Goal: Task Accomplishment & Management: Manage account settings

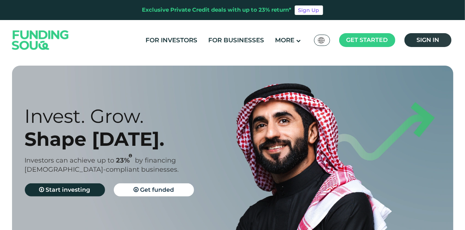
click at [426, 44] on link "Sign in" at bounding box center [428, 40] width 47 height 14
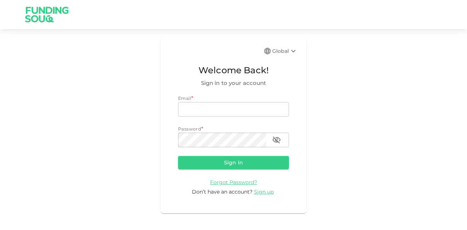
type input "[EMAIL_ADDRESS][PERSON_NAME][DOMAIN_NAME]"
drag, startPoint x: 237, startPoint y: 178, endPoint x: 248, endPoint y: 163, distance: 18.0
click at [237, 178] on form "Email * email mohanad.y.yasin@hotmail.com email Password * password password Si…" at bounding box center [233, 145] width 111 height 101
click at [248, 163] on button "Sign in" at bounding box center [233, 162] width 111 height 13
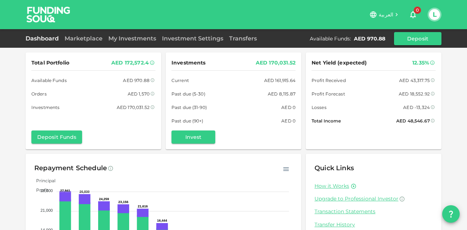
click at [76, 45] on div "Dashboard Marketplace My Investments Investment Settings Transfers Available Fu…" at bounding box center [234, 38] width 416 height 13
click at [77, 42] on div "Marketplace" at bounding box center [84, 38] width 44 height 9
click at [80, 39] on link "Marketplace" at bounding box center [84, 38] width 44 height 7
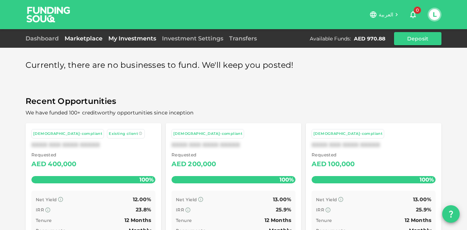
click at [129, 38] on link "My Investments" at bounding box center [132, 38] width 54 height 7
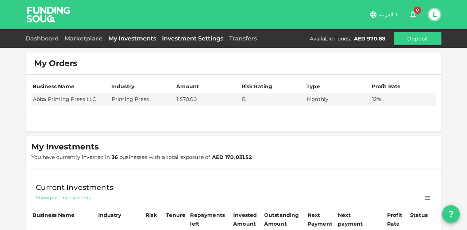
click at [171, 37] on link "Investment Settings" at bounding box center [192, 38] width 67 height 7
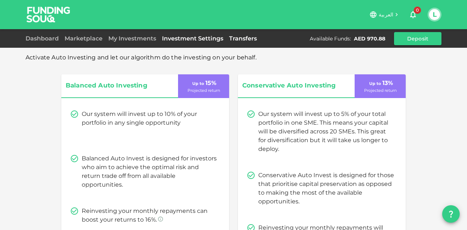
click at [244, 38] on link "Transfers" at bounding box center [243, 38] width 34 height 7
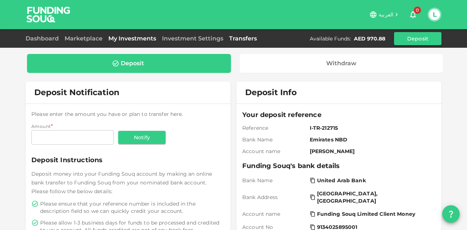
click at [136, 35] on link "My Investments" at bounding box center [132, 38] width 54 height 7
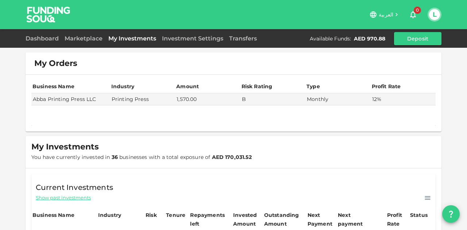
click at [189, 33] on div "Dashboard Marketplace My Investments Investment Settings Transfers Available Fu…" at bounding box center [234, 38] width 416 height 13
click at [189, 34] on div "Investment Settings" at bounding box center [192, 38] width 67 height 9
click at [189, 38] on link "Investment Settings" at bounding box center [192, 38] width 67 height 7
